Goal: Transaction & Acquisition: Purchase product/service

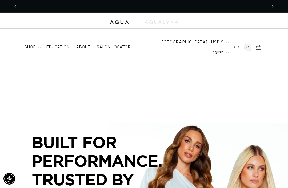
scroll to position [0, 250]
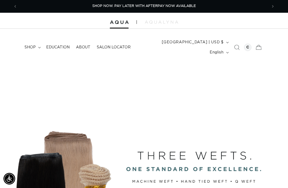
click at [38, 47] on icon at bounding box center [39, 47] width 2 height 1
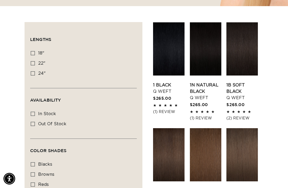
scroll to position [0, 250]
click at [36, 59] on label "22" 22" (5 products)" at bounding box center [82, 64] width 102 height 10
click at [35, 61] on input "22" 22" (5 products)" at bounding box center [33, 63] width 4 height 4
checkbox input "true"
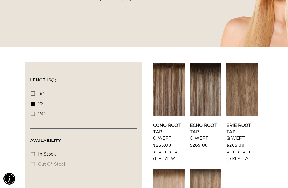
scroll to position [136, 0]
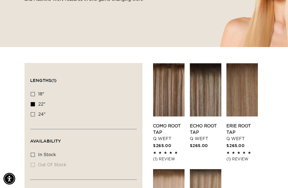
click at [35, 110] on label "24" 24" (5 products)" at bounding box center [82, 115] width 102 height 10
click at [35, 112] on input "24" 24" (5 products)" at bounding box center [33, 114] width 4 height 4
checkbox input "true"
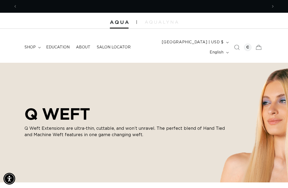
scroll to position [0, 250]
click at [235, 45] on icon "Search" at bounding box center [236, 47] width 5 height 5
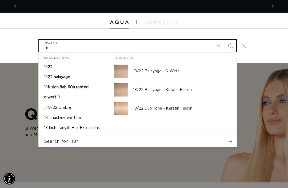
scroll to position [0, 0]
type input "18"
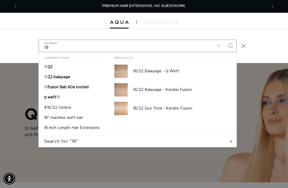
click at [157, 69] on p "18/22 Balayage - Q Weft" at bounding box center [182, 71] width 98 height 5
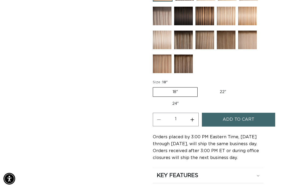
scroll to position [0, 250]
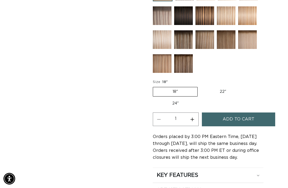
click at [224, 87] on label "22" Variant sold out or unavailable" at bounding box center [222, 91] width 45 height 9
click at [200, 86] on input "22" Variant sold out or unavailable" at bounding box center [200, 86] width 0 height 0
radio input "true"
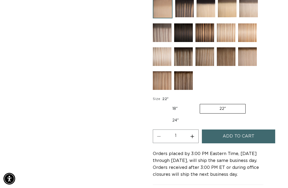
click at [192, 130] on button "Increase quantity for 18/22 Balayage - Q Weft" at bounding box center [192, 137] width 12 height 14
type input "2"
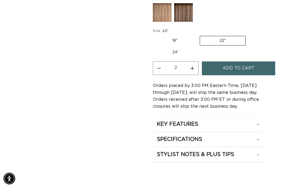
scroll to position [362, 0]
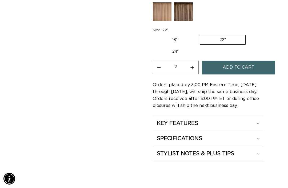
click at [249, 63] on span "Add to cart" at bounding box center [238, 68] width 32 height 14
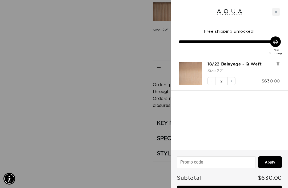
scroll to position [0, 0]
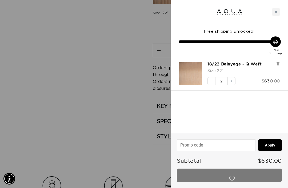
scroll to position [0, 250]
